Goal: Use online tool/utility: Utilize a website feature to perform a specific function

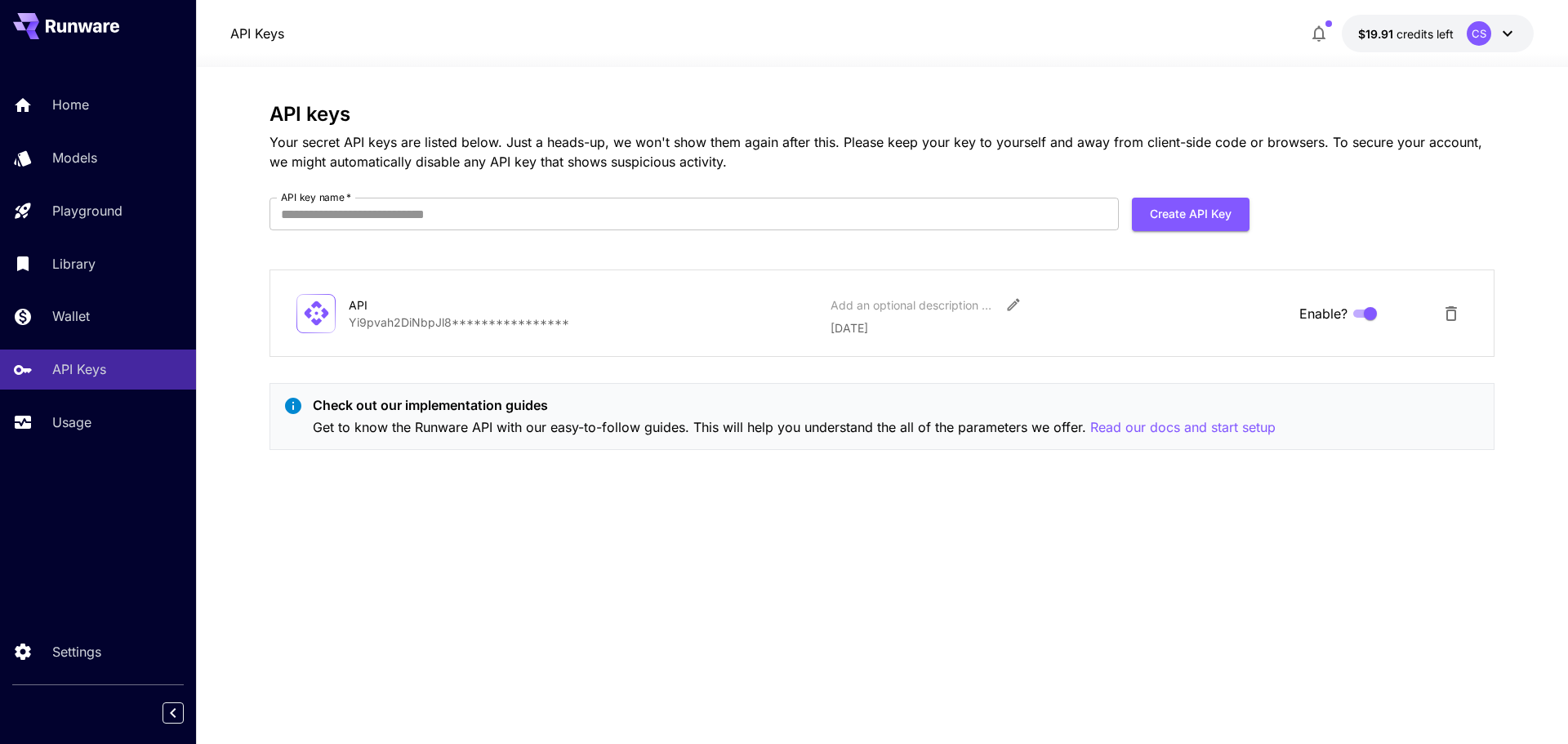
click at [1319, 27] on icon "button" at bounding box center [1319, 34] width 13 height 17
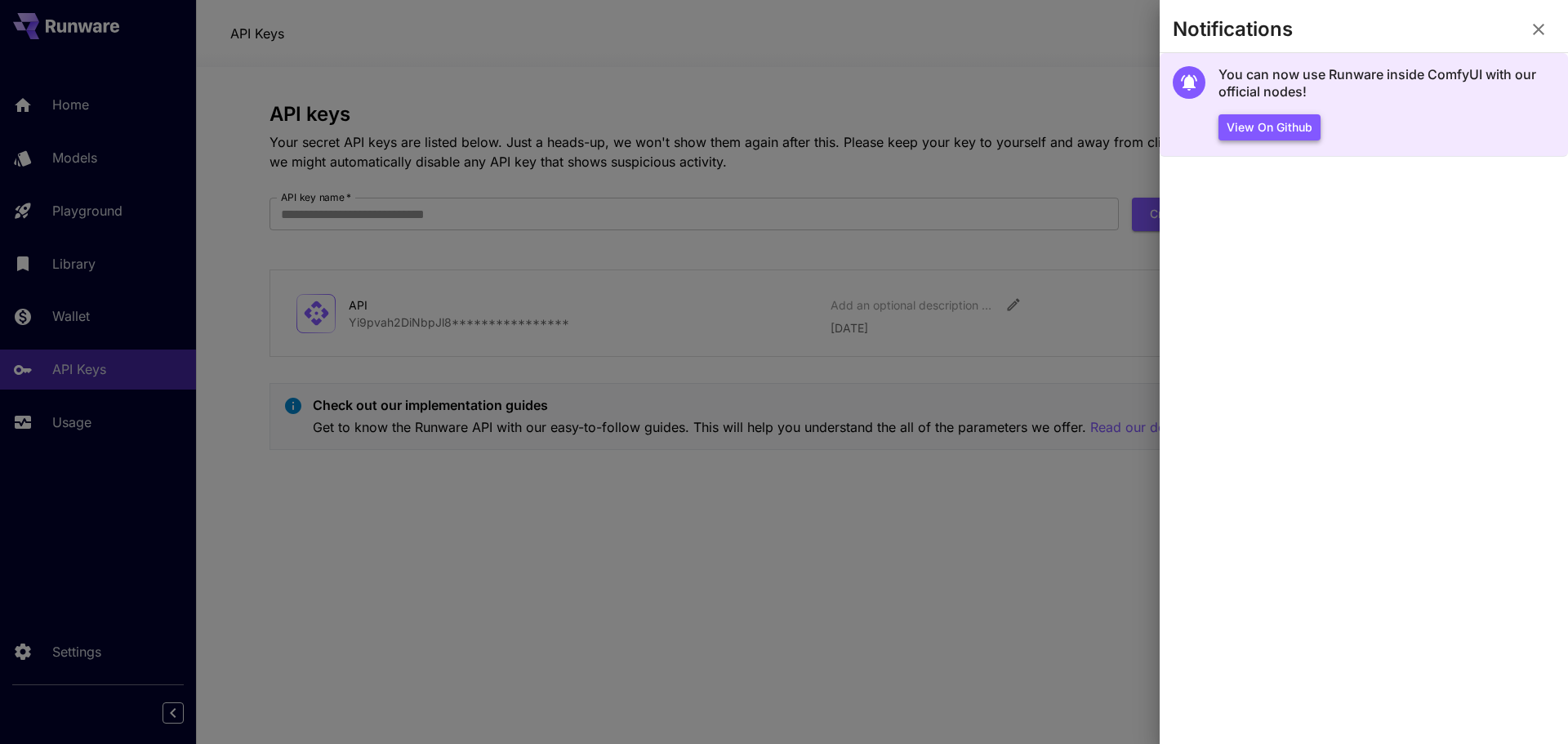
click at [1271, 127] on button "View on Github" at bounding box center [1269, 127] width 102 height 27
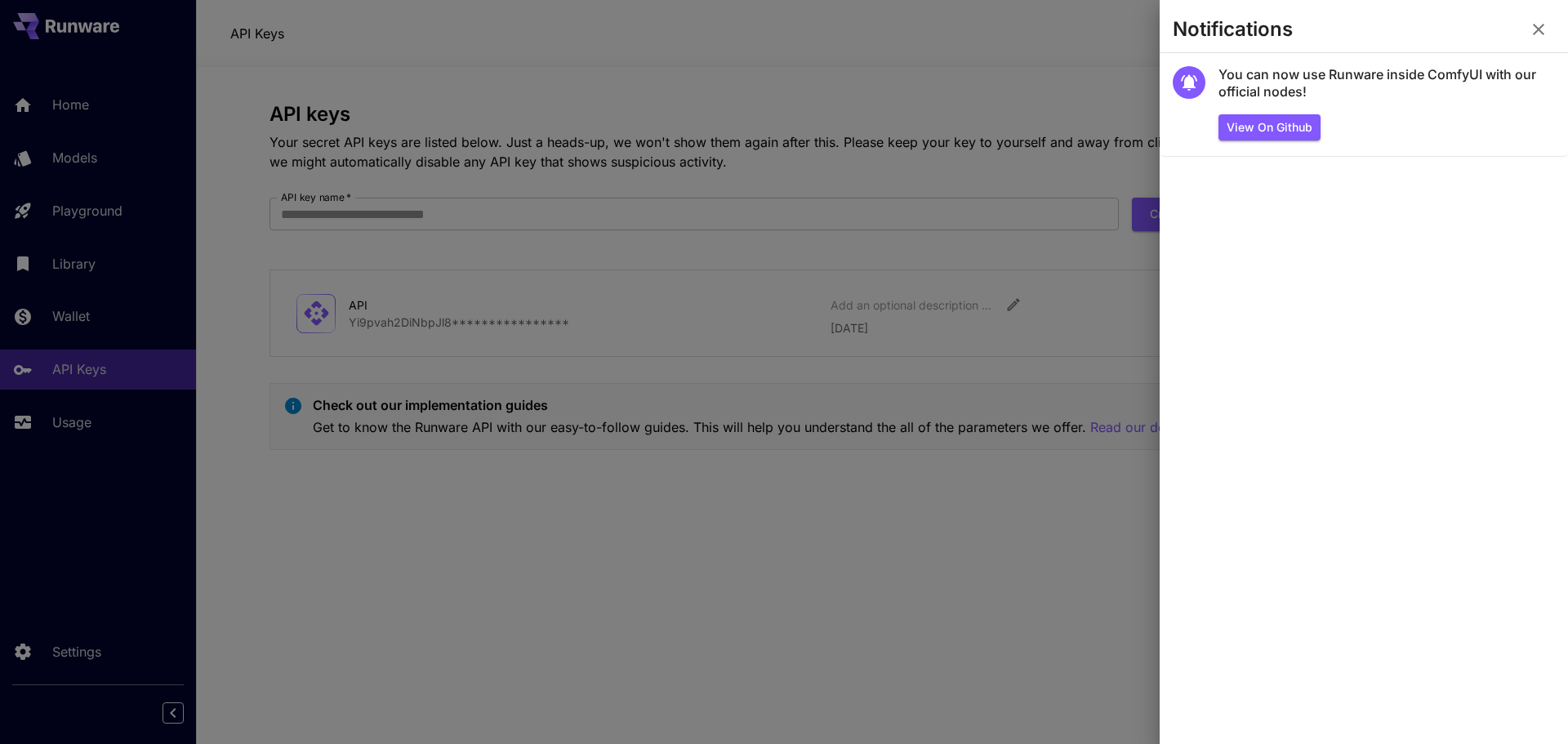
click at [619, 322] on div at bounding box center [784, 372] width 1568 height 744
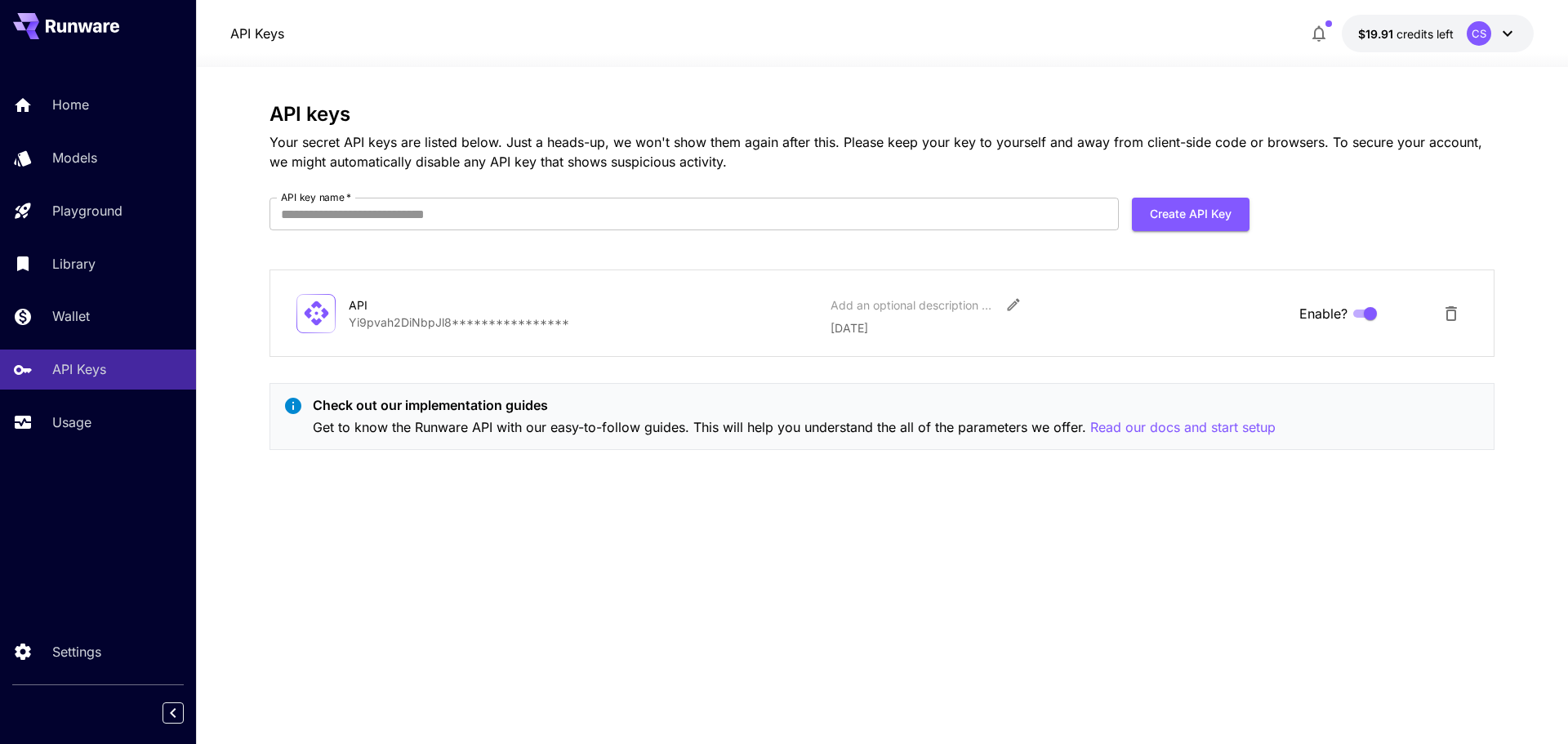
click at [315, 310] on icon at bounding box center [316, 313] width 28 height 28
click at [363, 303] on div "API" at bounding box center [430, 305] width 163 height 17
drag, startPoint x: 370, startPoint y: 321, endPoint x: 553, endPoint y: 327, distance: 183.1
click at [419, 323] on p "**********" at bounding box center [583, 322] width 469 height 17
click at [814, 318] on p "**********" at bounding box center [583, 322] width 469 height 17
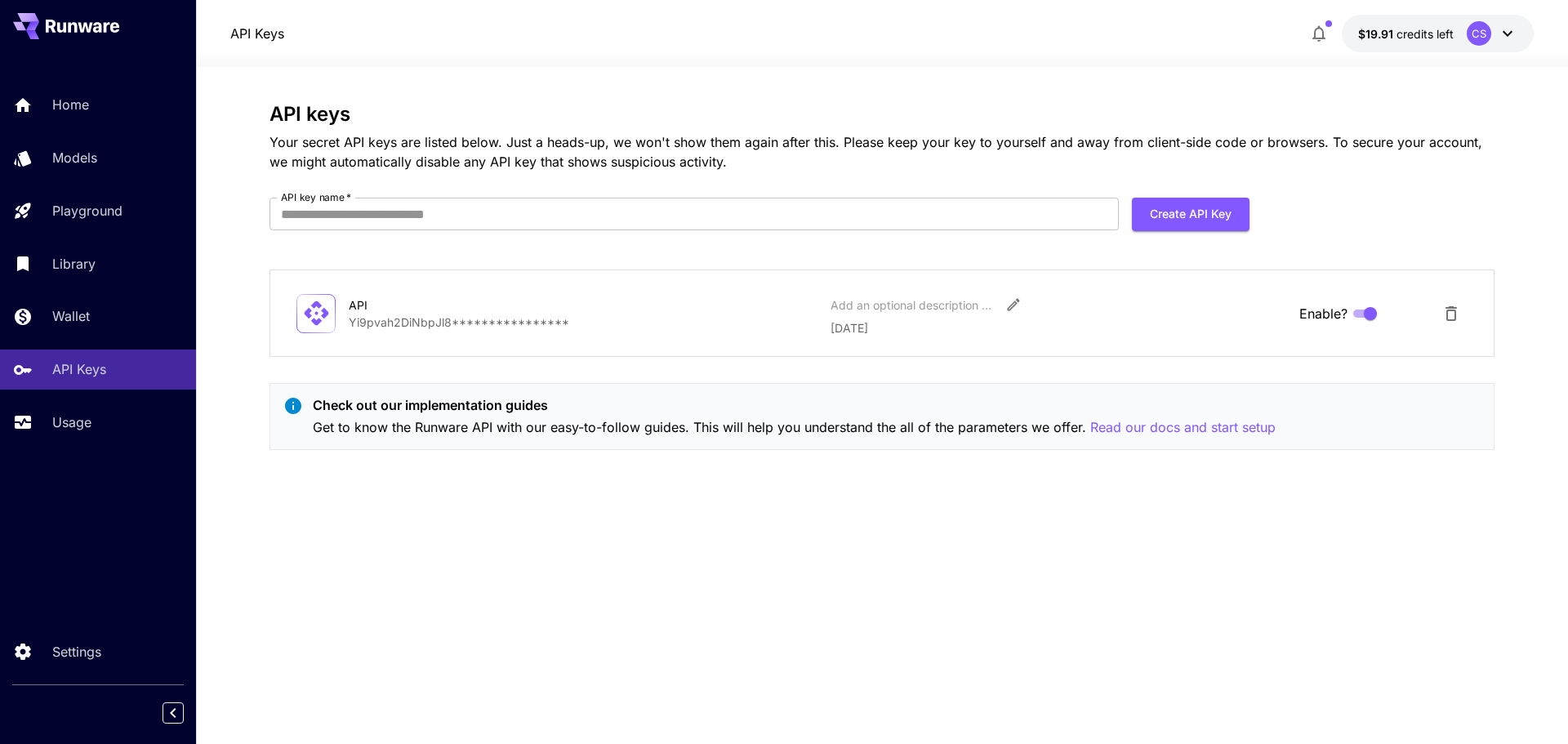
click at [1386, 43] on button "$19.91 credits left CS" at bounding box center [1438, 33] width 192 height 37
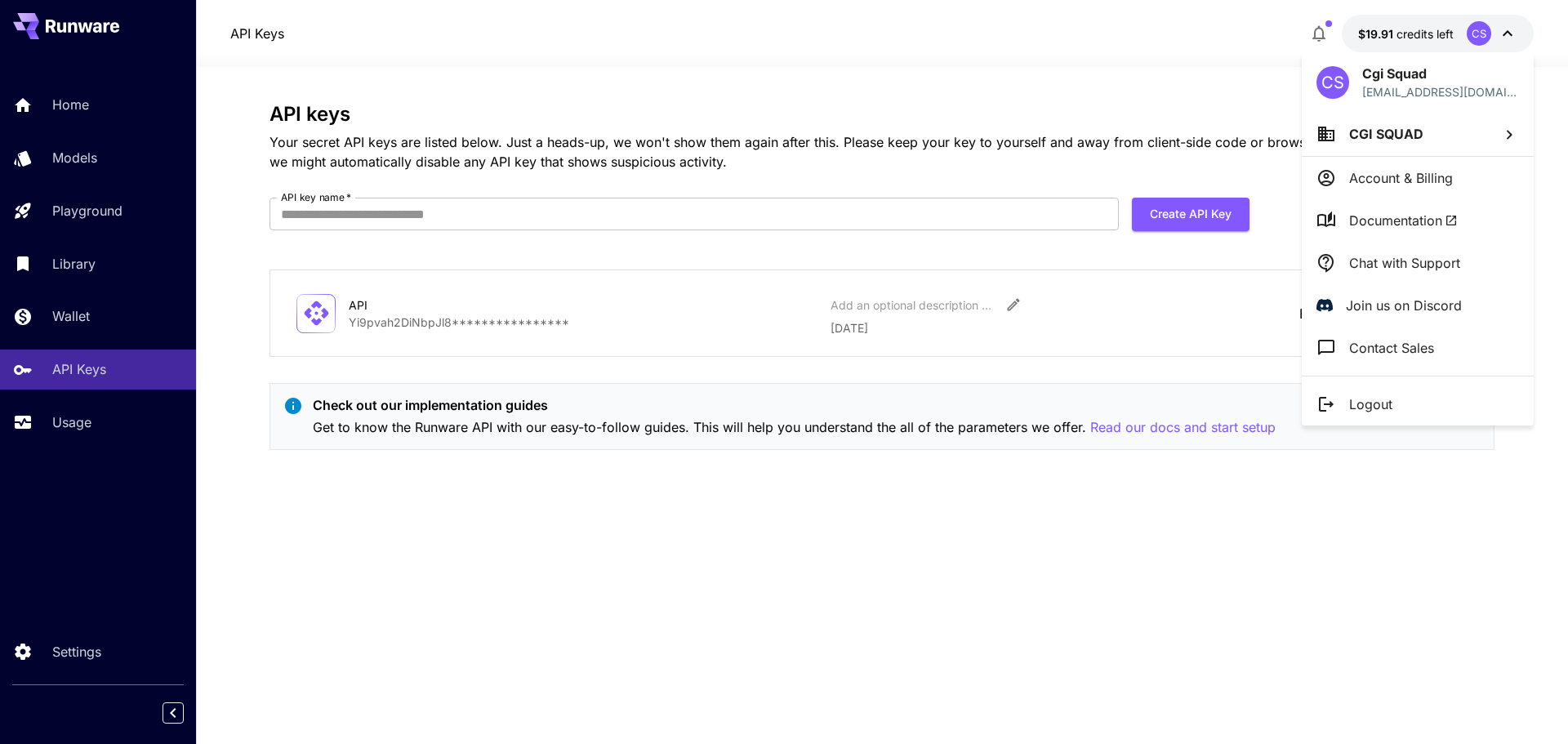
click at [126, 315] on div at bounding box center [784, 372] width 1568 height 744
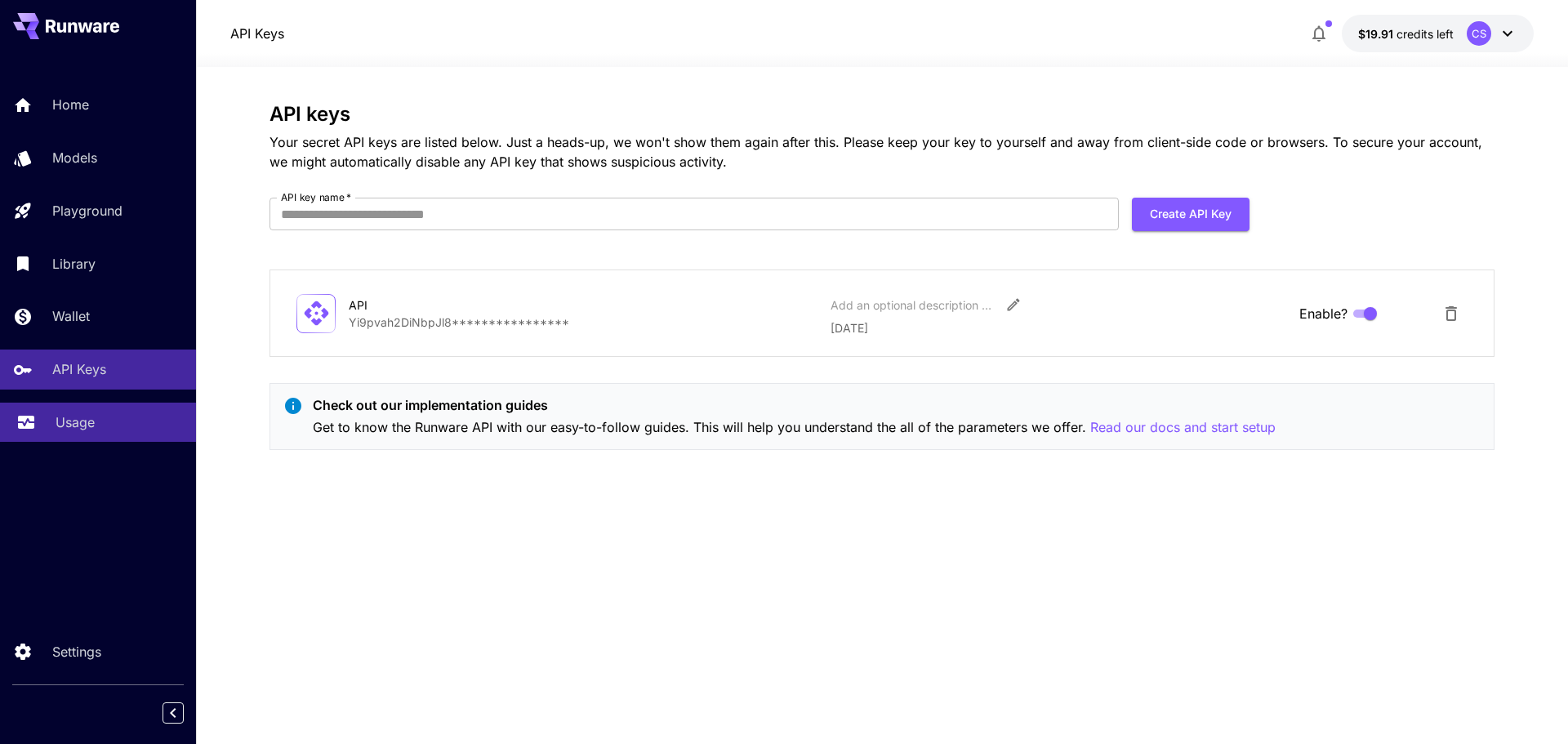
click at [57, 431] on p "Usage" at bounding box center [75, 423] width 39 height 20
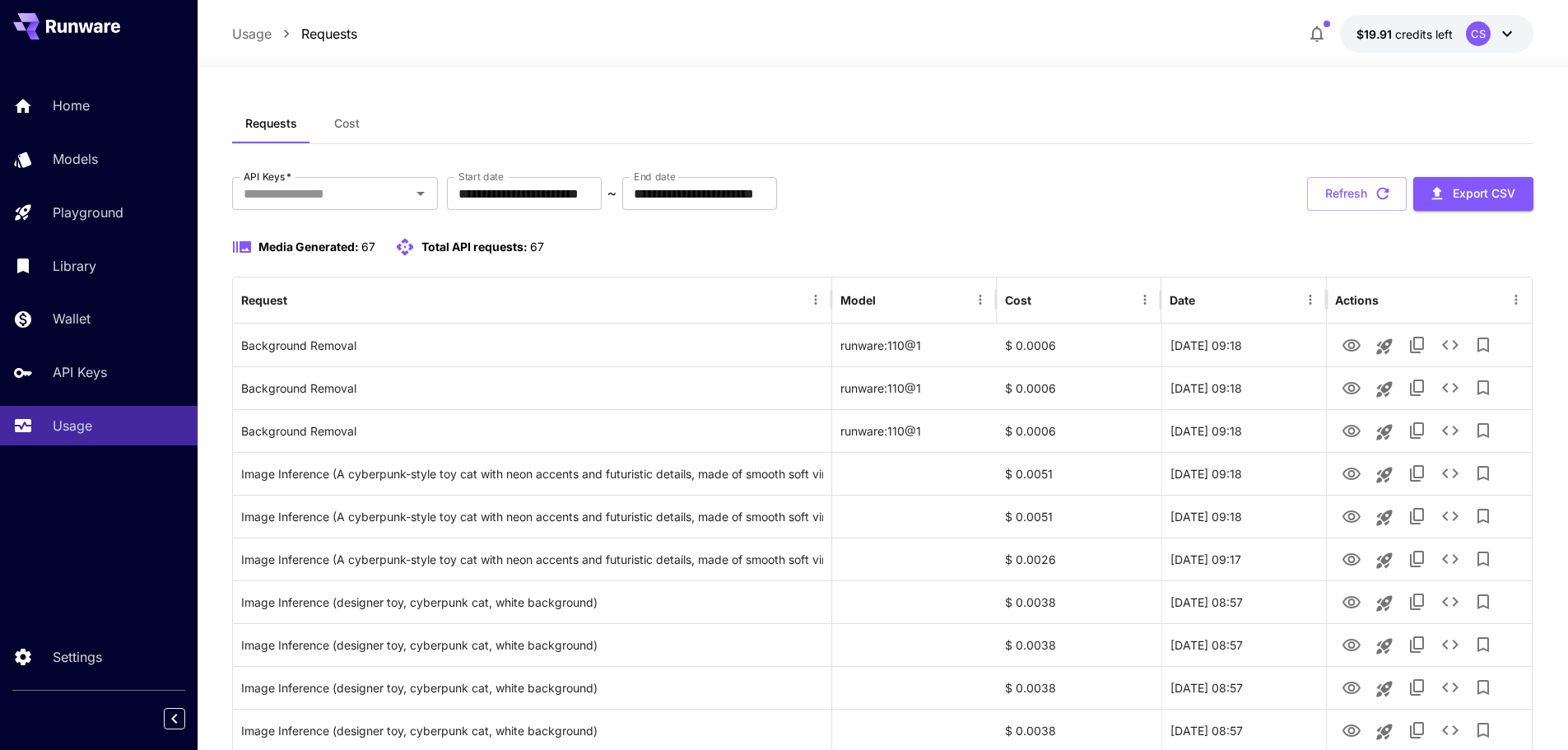
click at [353, 130] on span "Cost" at bounding box center [346, 123] width 25 height 15
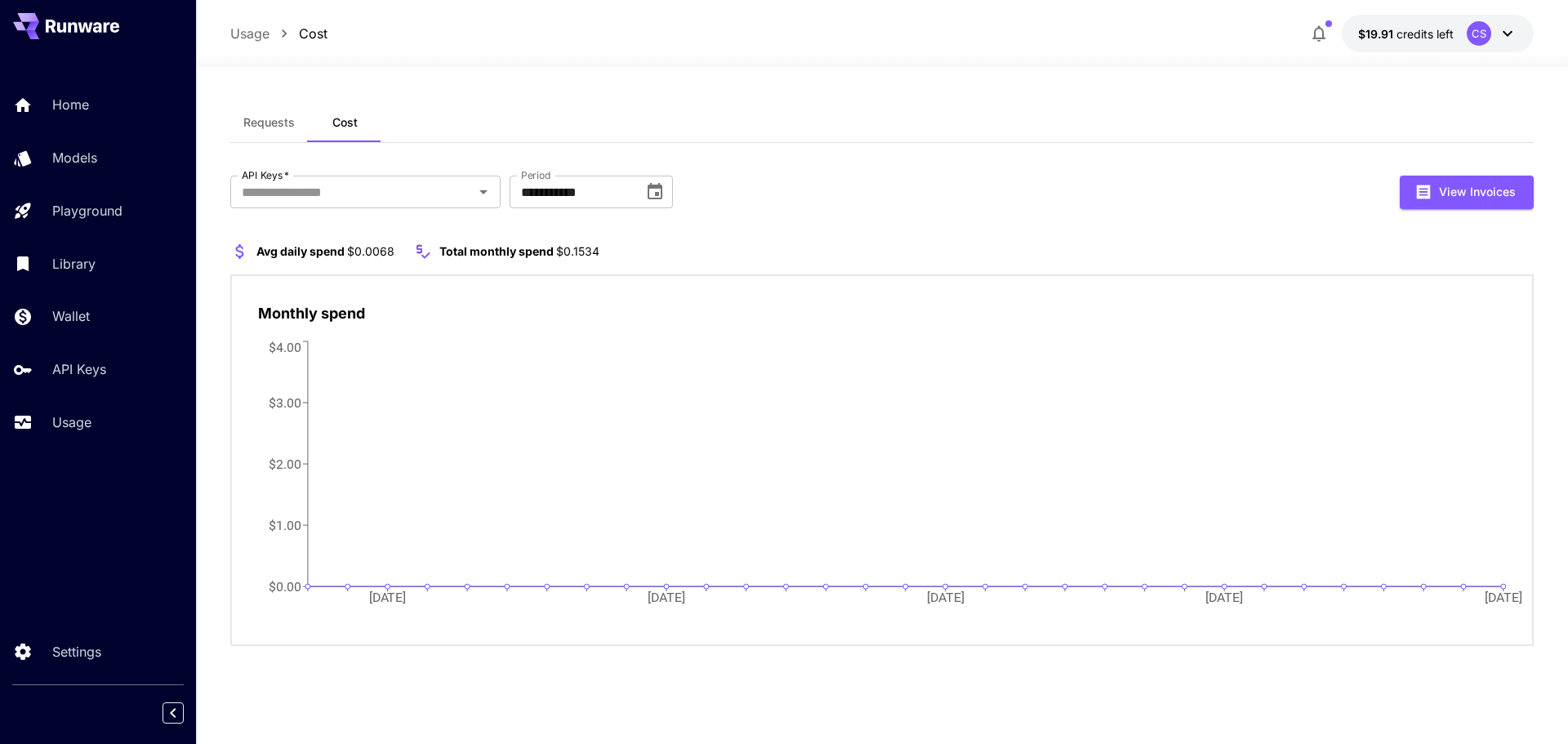
click at [302, 172] on div "**********" at bounding box center [882, 381] width 1303 height 556
click at [288, 186] on input "API Keys   *" at bounding box center [352, 191] width 234 height 22
click at [879, 172] on div "**********" at bounding box center [882, 381] width 1303 height 556
click at [347, 191] on input "API Keys   *" at bounding box center [352, 191] width 234 height 22
click at [861, 213] on div "**********" at bounding box center [882, 410] width 1303 height 470
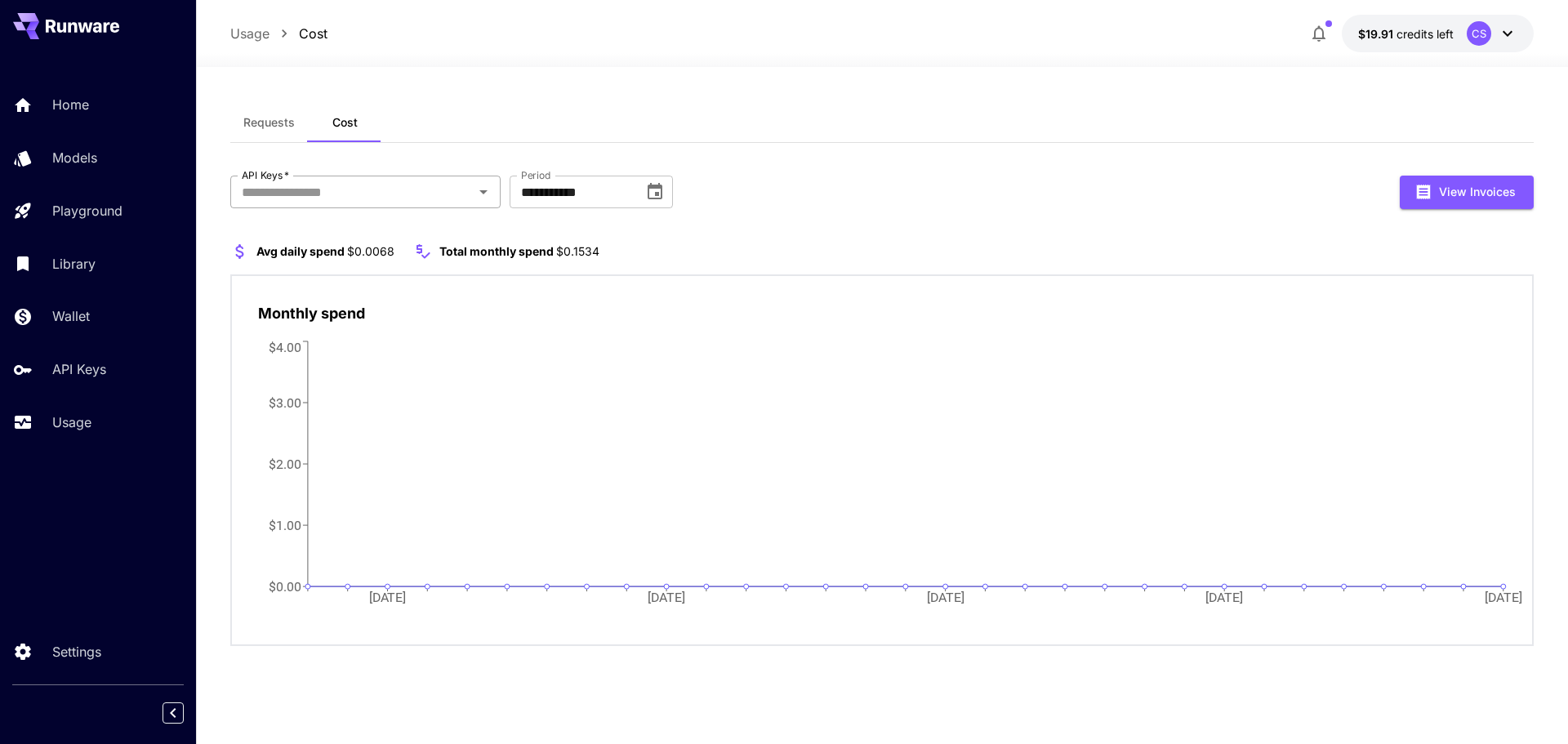
click at [419, 198] on input "API Keys   *" at bounding box center [352, 191] width 234 height 22
click at [772, 242] on section "Avg daily spend $0.0068 Total monthly spend $0.1534" at bounding box center [882, 252] width 1303 height 20
click at [1313, 29] on icon "button" at bounding box center [1319, 33] width 20 height 20
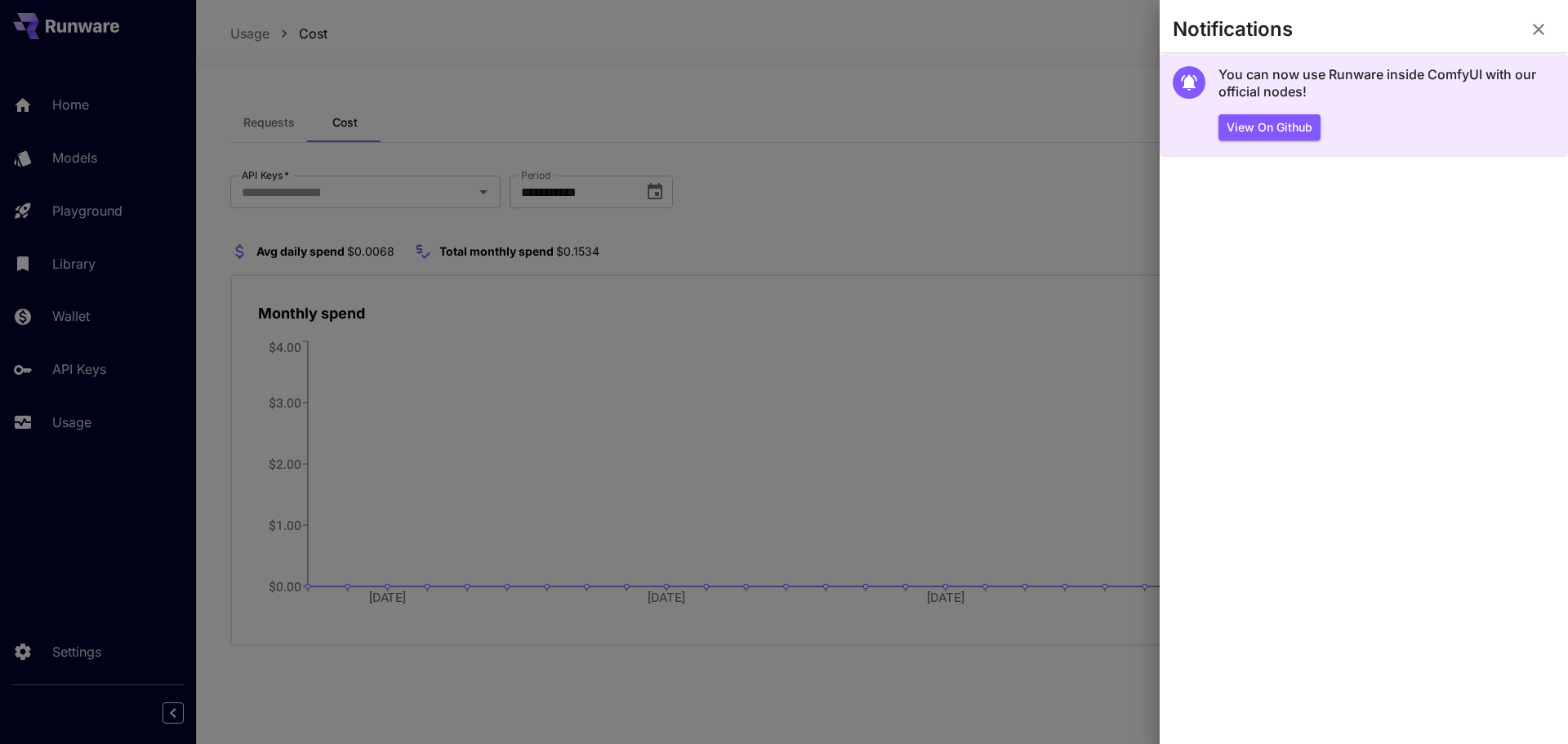
click at [1284, 77] on h5 "You can now use Runware inside ComfyUI with our official nodes!" at bounding box center [1387, 83] width 336 height 35
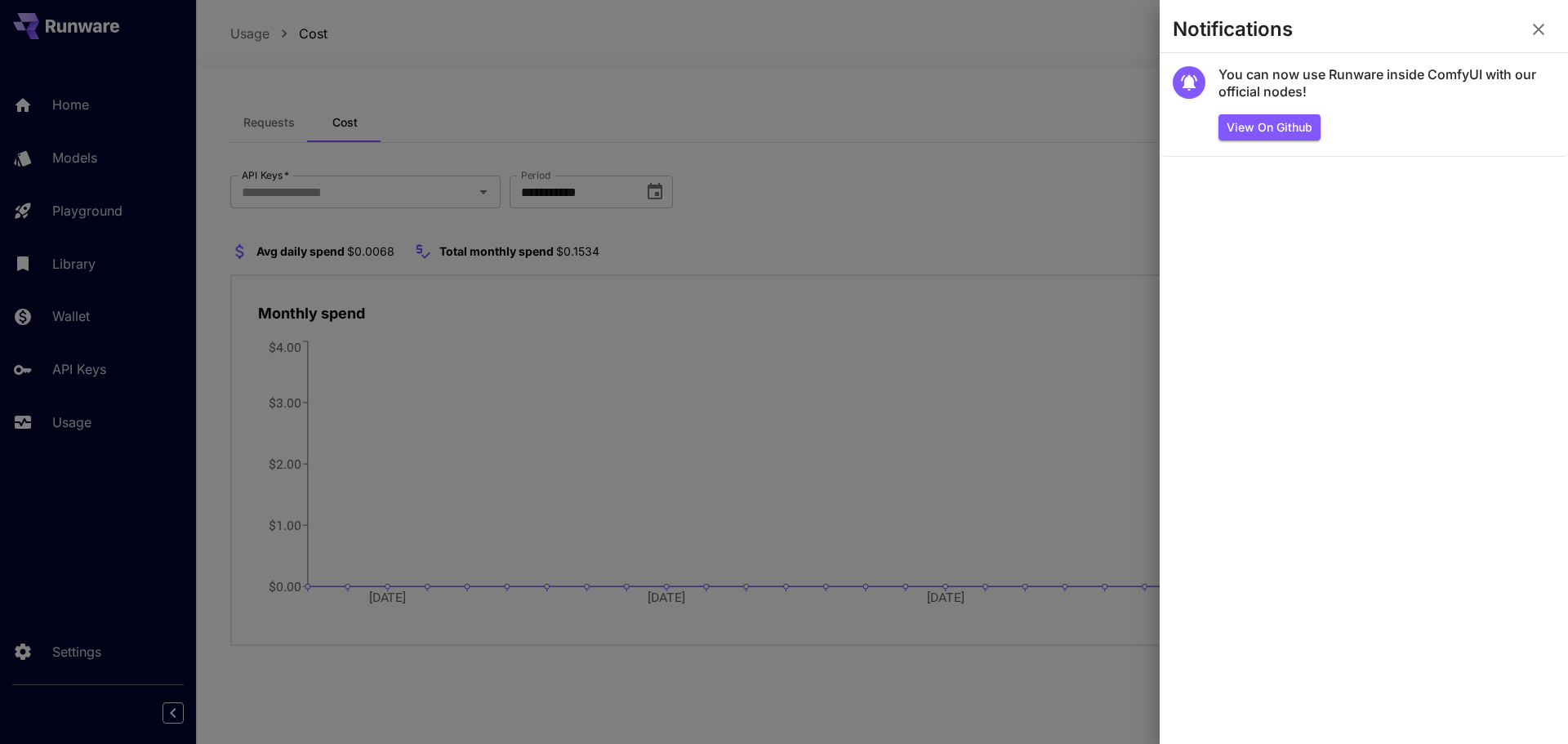
click at [208, 518] on div at bounding box center [784, 372] width 1568 height 744
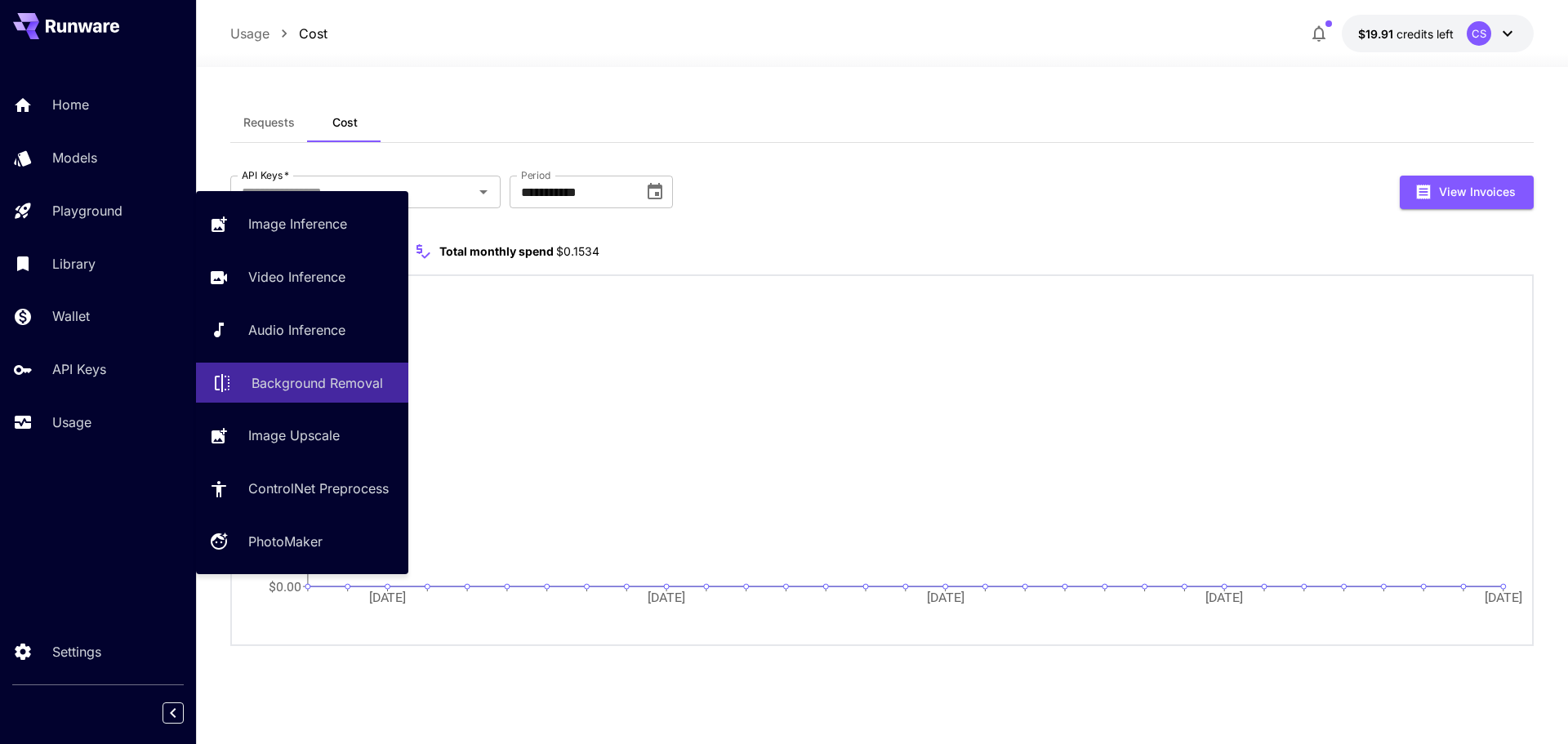
click at [298, 382] on p "Background Removal" at bounding box center [317, 384] width 131 height 20
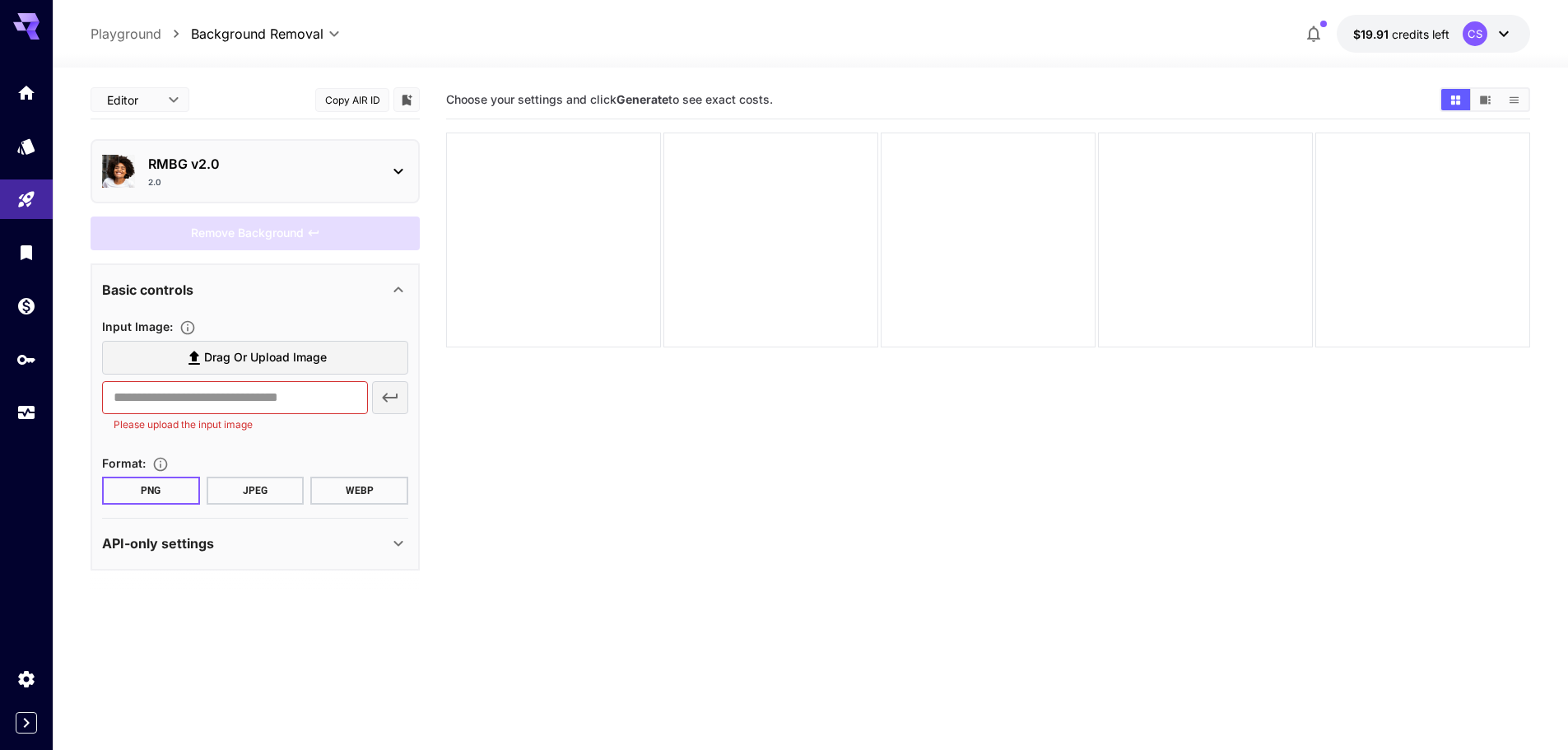
click at [209, 160] on p "RMBG v2.0" at bounding box center [262, 164] width 227 height 20
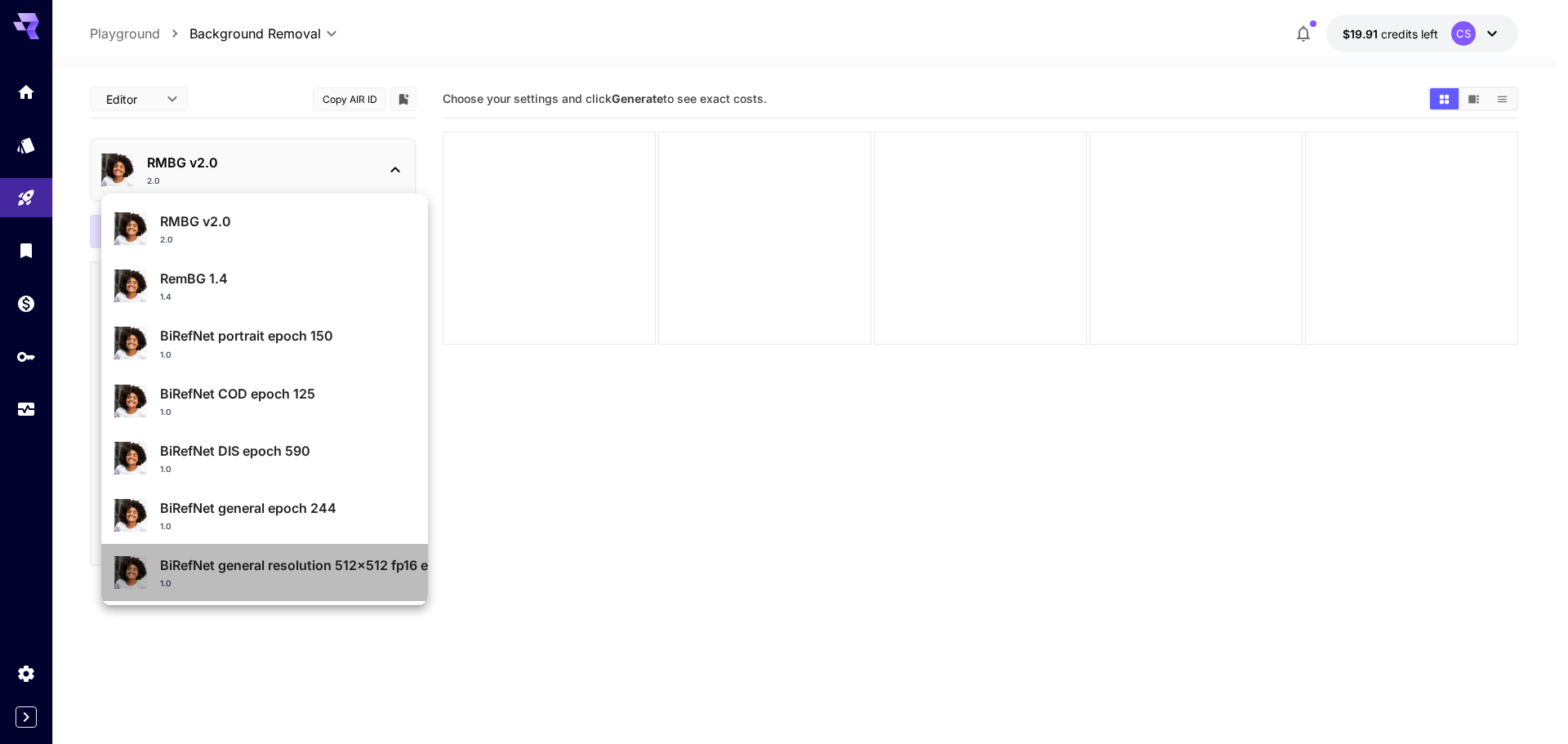
click at [322, 577] on div "BiRefNet general resolution 512x512 fp16 epoch 216 1.0" at bounding box center [287, 572] width 255 height 34
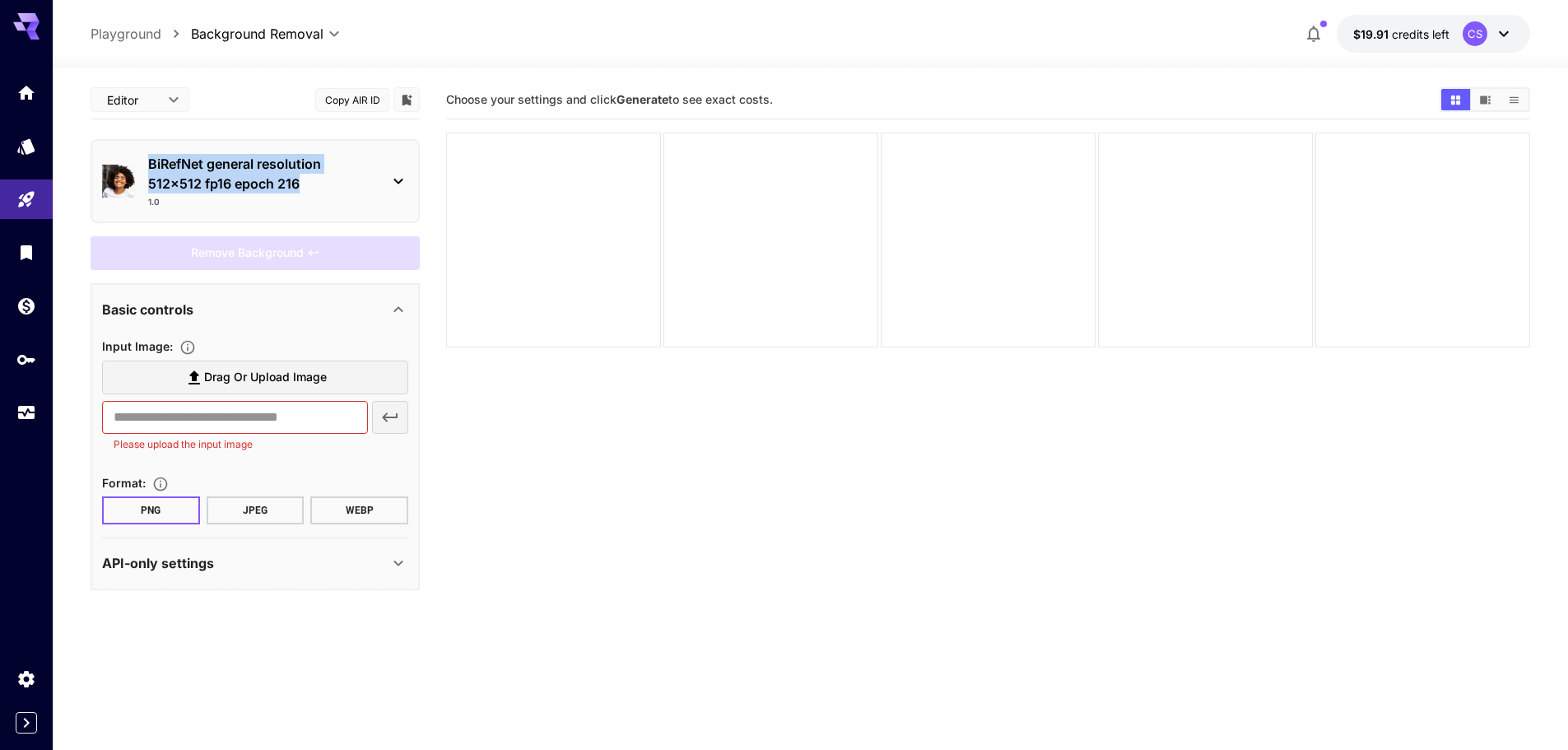
drag, startPoint x: 314, startPoint y: 190, endPoint x: 152, endPoint y: 158, distance: 165.1
click at [152, 158] on p "BiRefNet general resolution 512x512 fp16 epoch 216" at bounding box center [262, 174] width 227 height 39
copy p "BiRefNet general resolution 512x512 fp16 epoch 216"
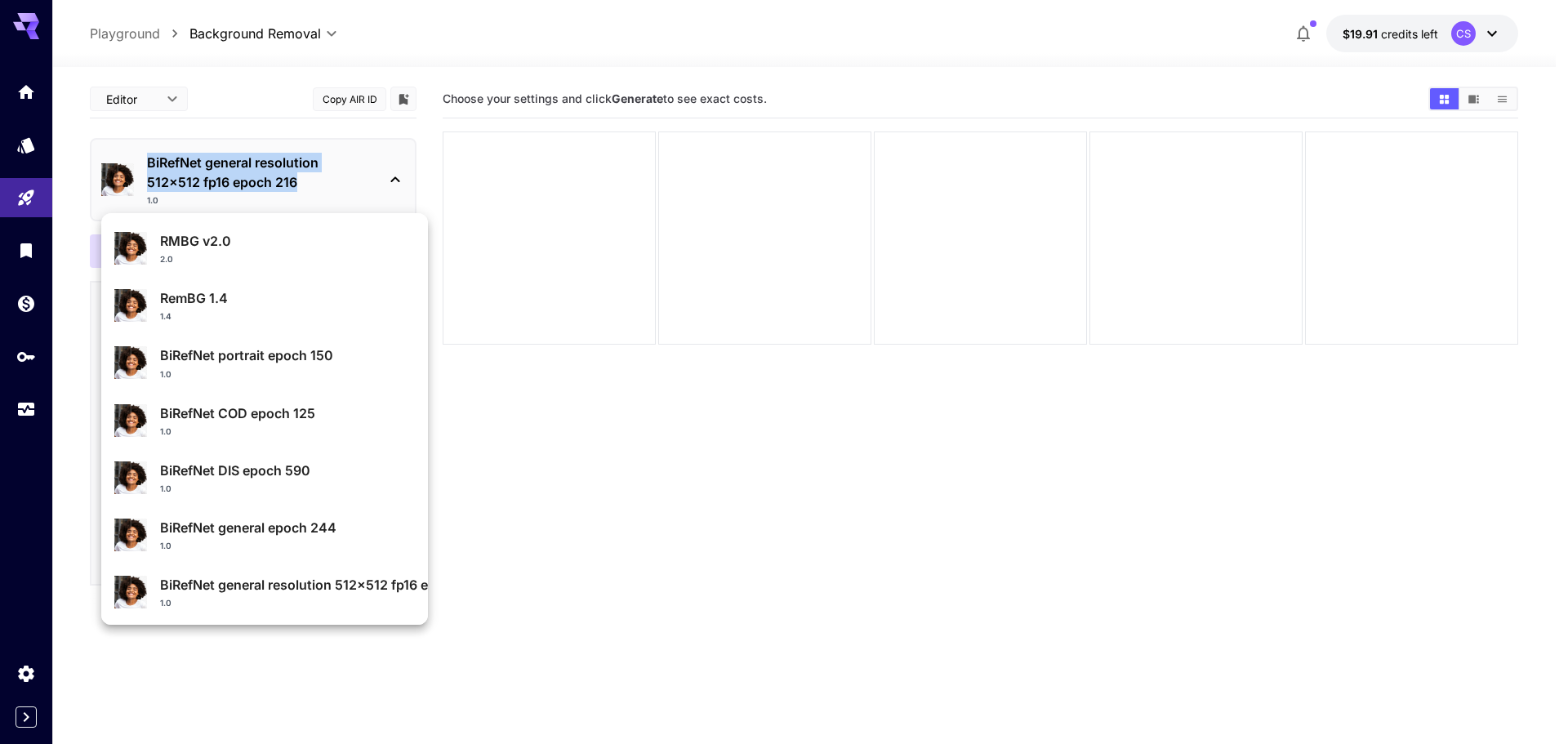
click at [341, 298] on p "RemBG 1.4" at bounding box center [287, 298] width 255 height 20
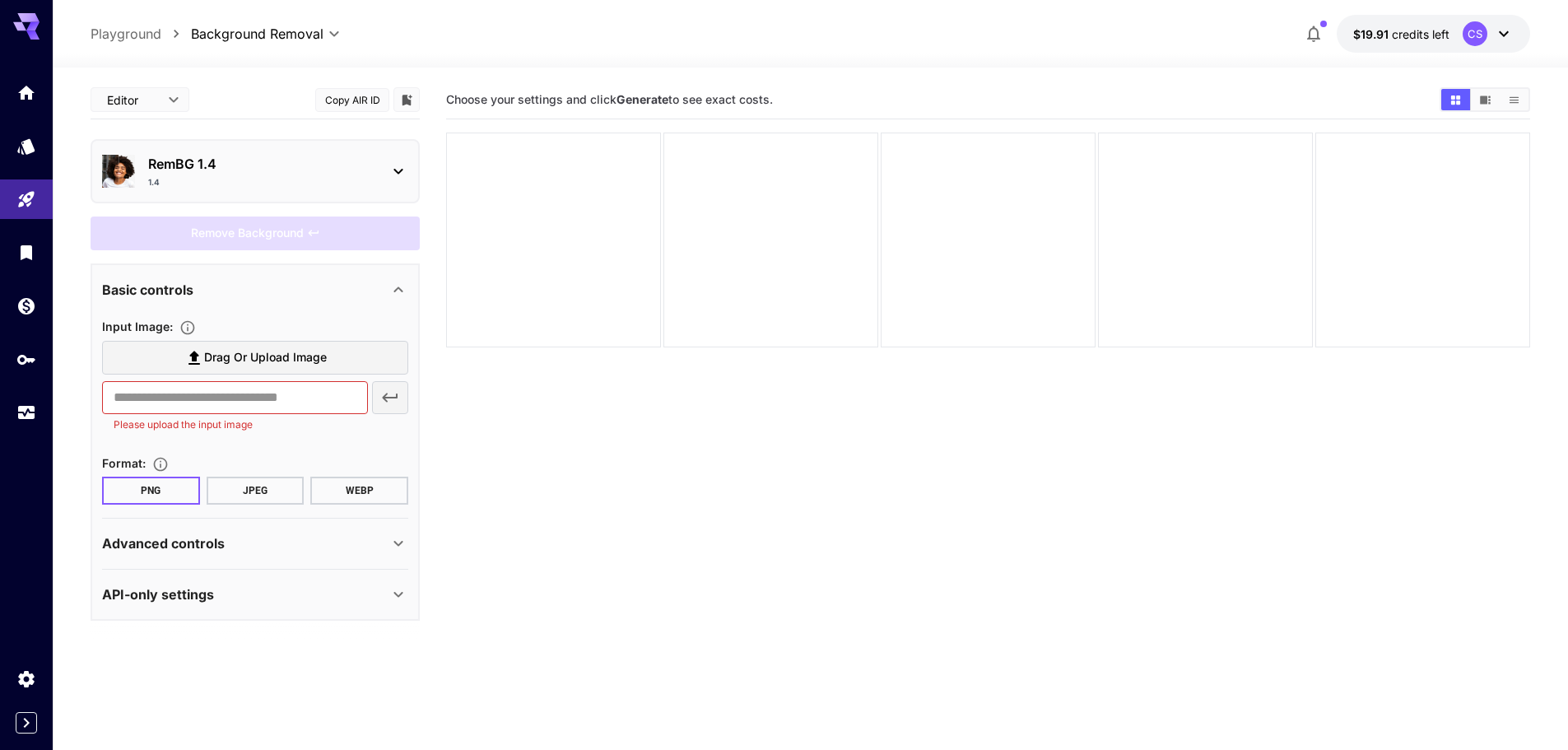
click at [345, 106] on button "Copy AIR ID" at bounding box center [352, 100] width 74 height 23
click at [341, 103] on button "Copy AIR ID" at bounding box center [352, 100] width 74 height 23
click at [237, 173] on p "RemBG 1.4" at bounding box center [262, 164] width 227 height 20
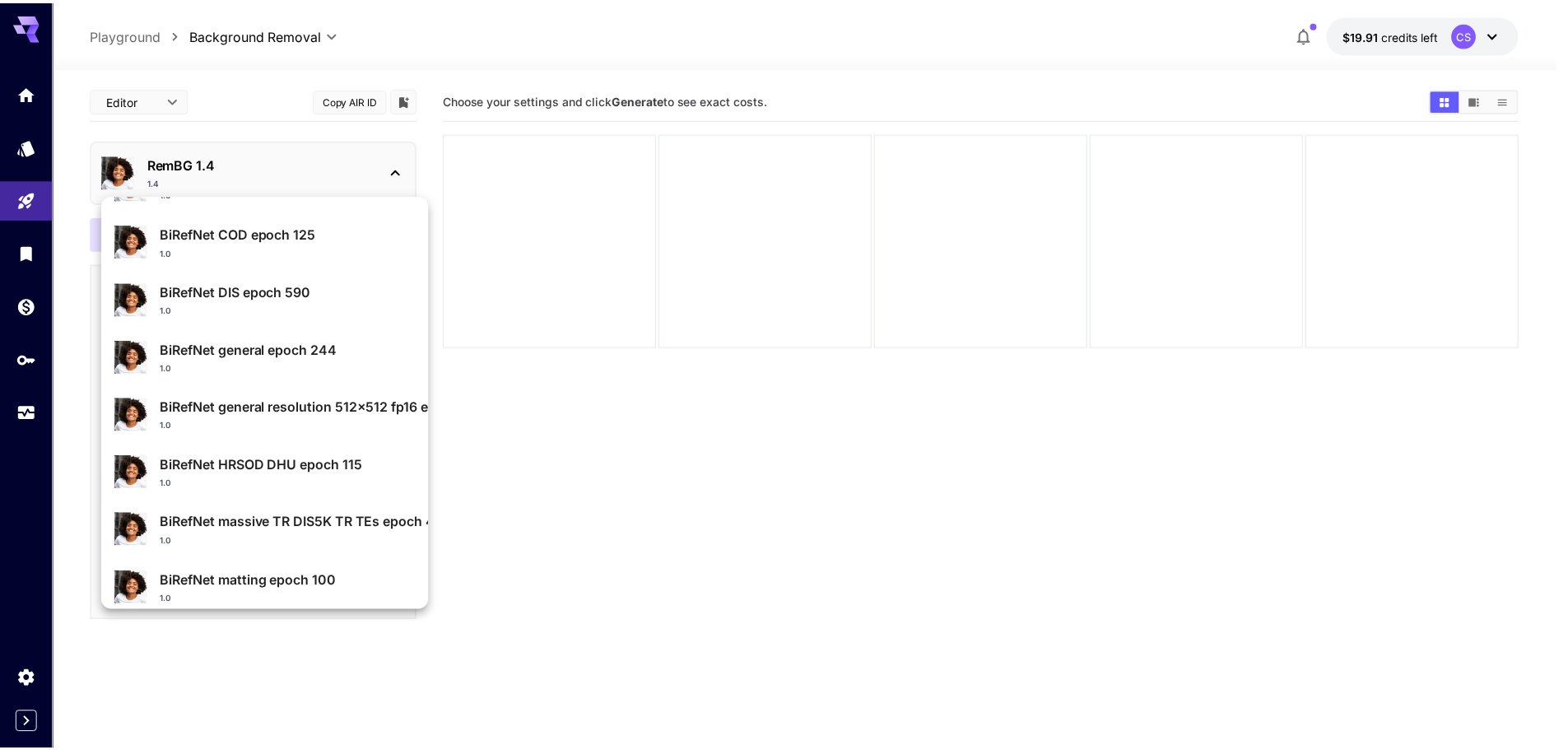
scroll to position [164, 0]
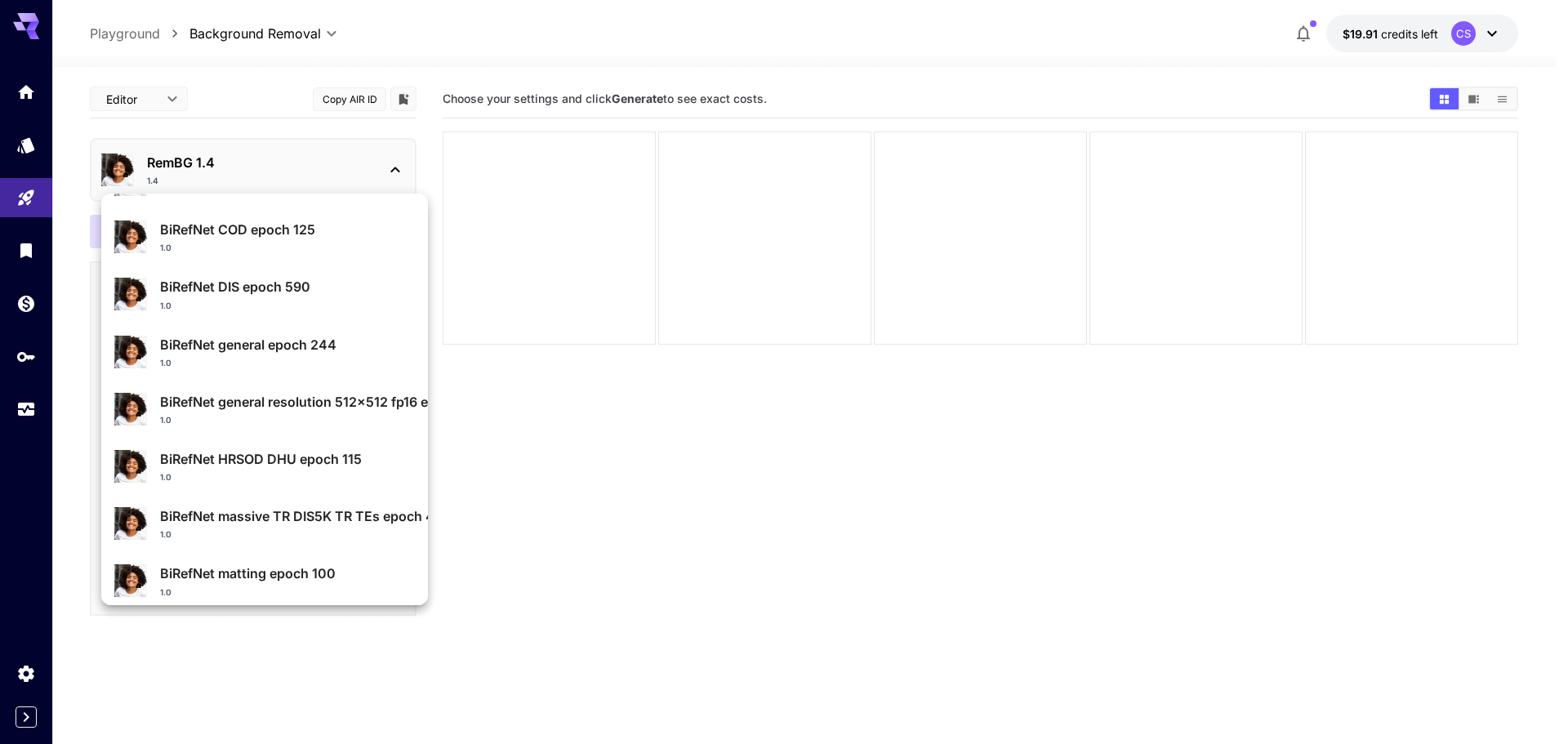
click at [274, 423] on div "1.0" at bounding box center [287, 420] width 255 height 12
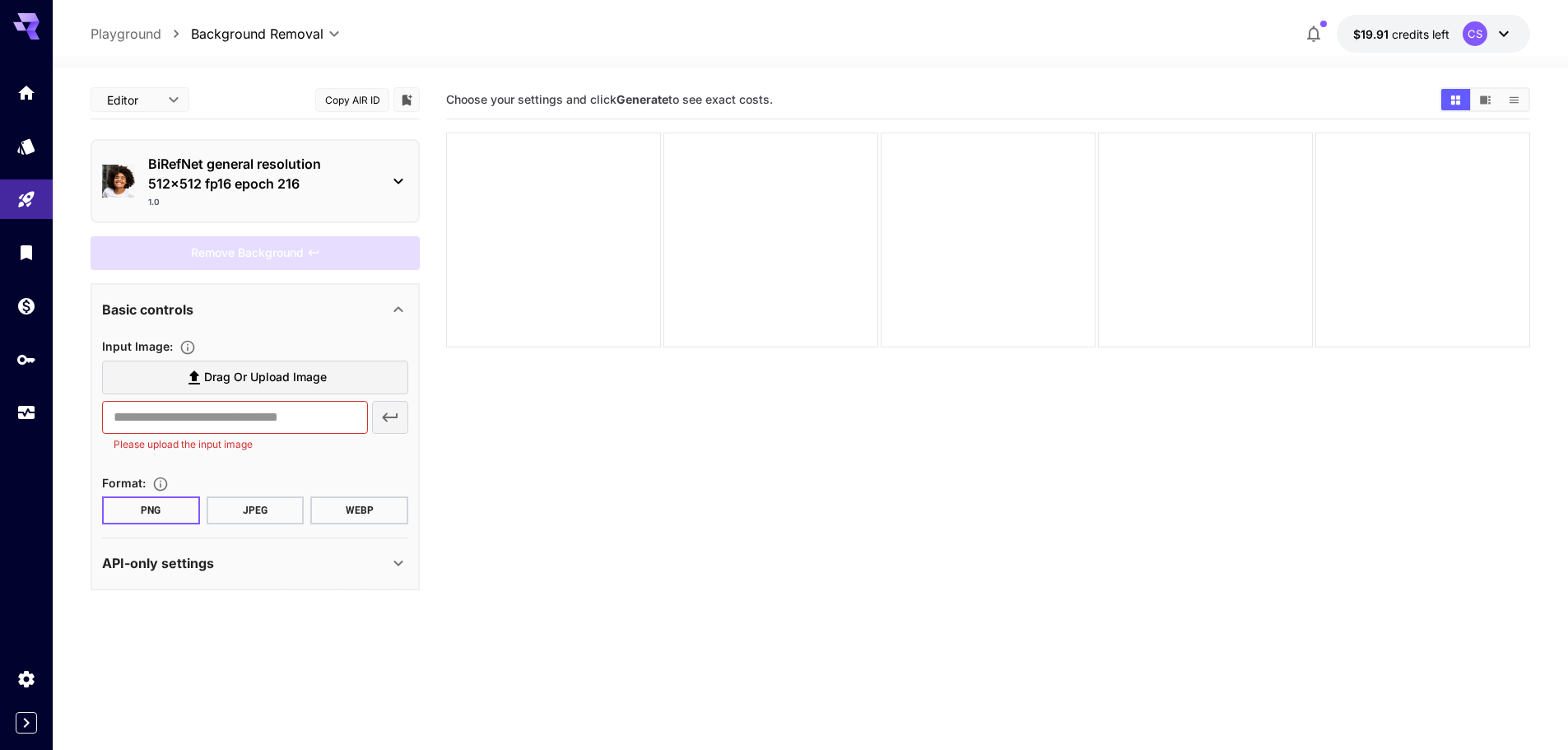
click at [353, 99] on button "Copy AIR ID" at bounding box center [352, 100] width 74 height 23
copy p "BiRefNet"
drag, startPoint x: 141, startPoint y: 158, endPoint x: 203, endPoint y: 163, distance: 62.2
click at [203, 163] on div "BiRefNet general resolution 512x512 fp16 epoch 216 1.0" at bounding box center [255, 181] width 306 height 67
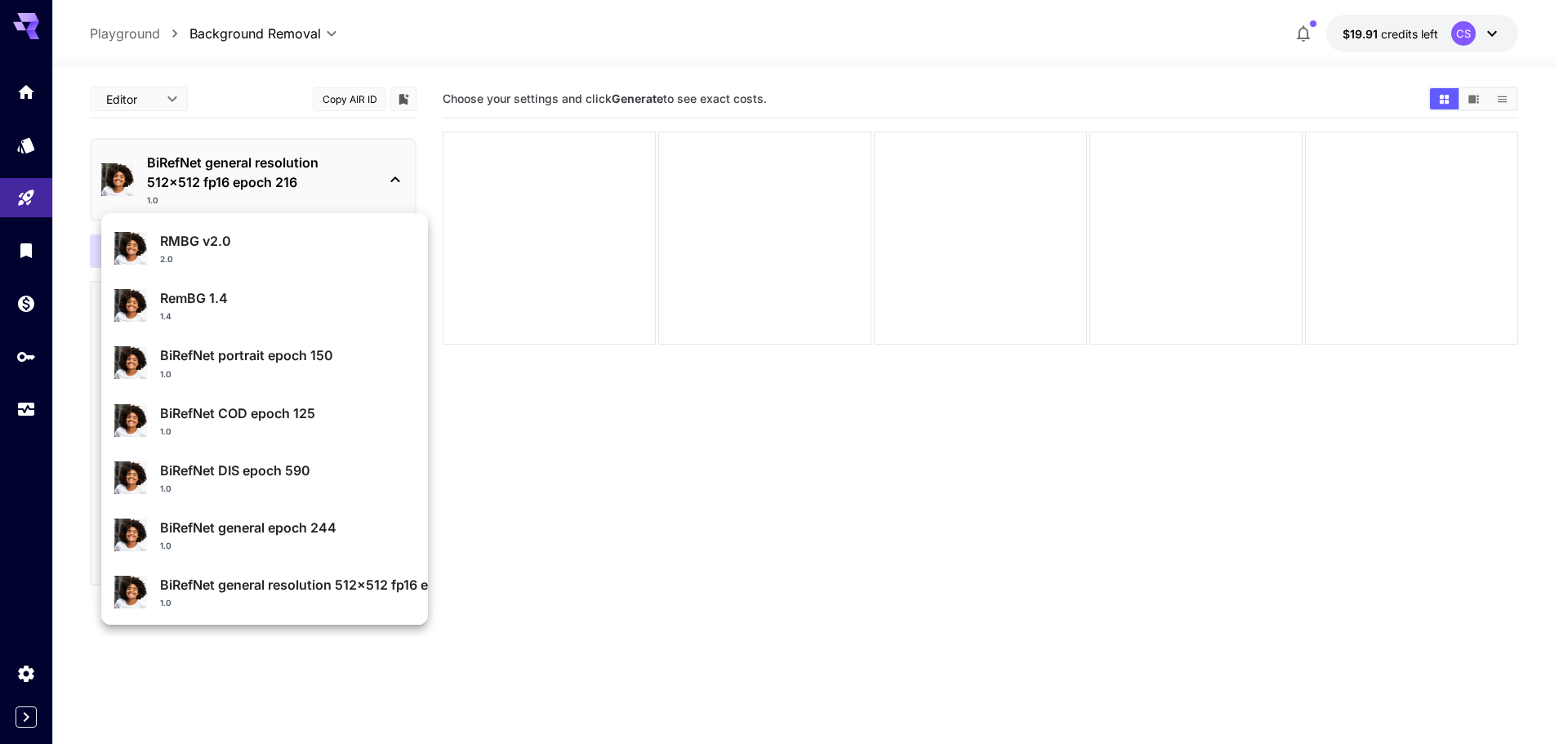
click at [679, 493] on div at bounding box center [784, 372] width 1568 height 744
